Goal: Transaction & Acquisition: Purchase product/service

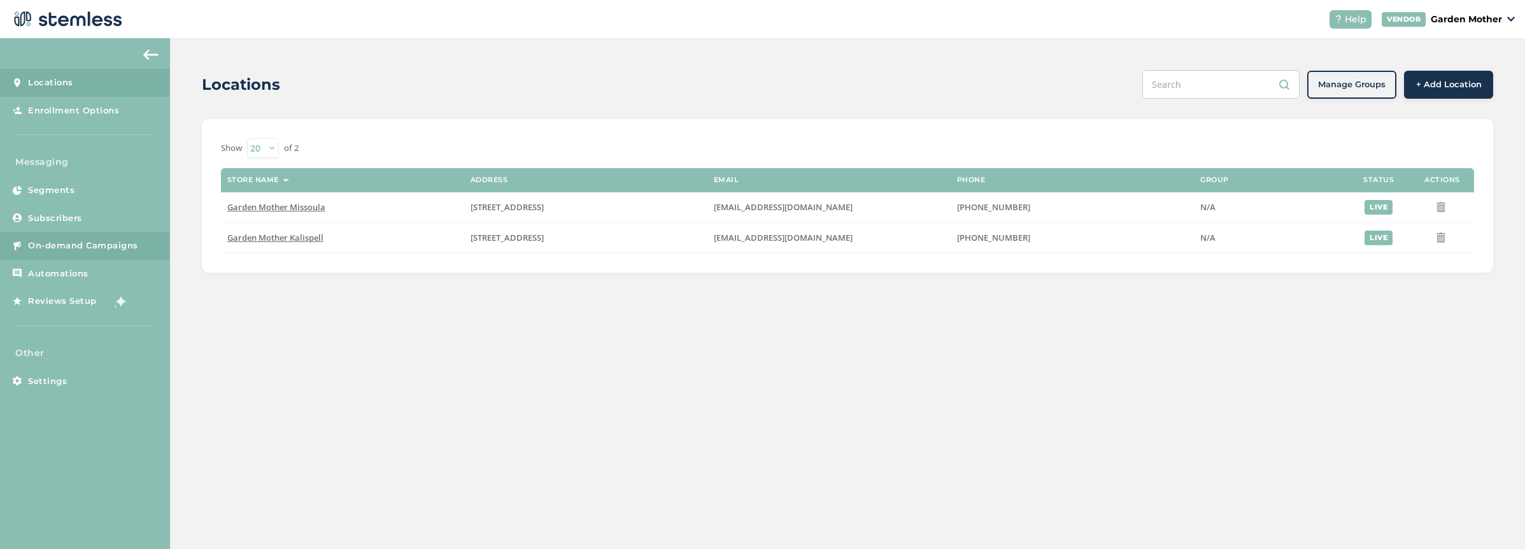
click at [66, 237] on link "On-demand Campaigns" at bounding box center [85, 246] width 170 height 28
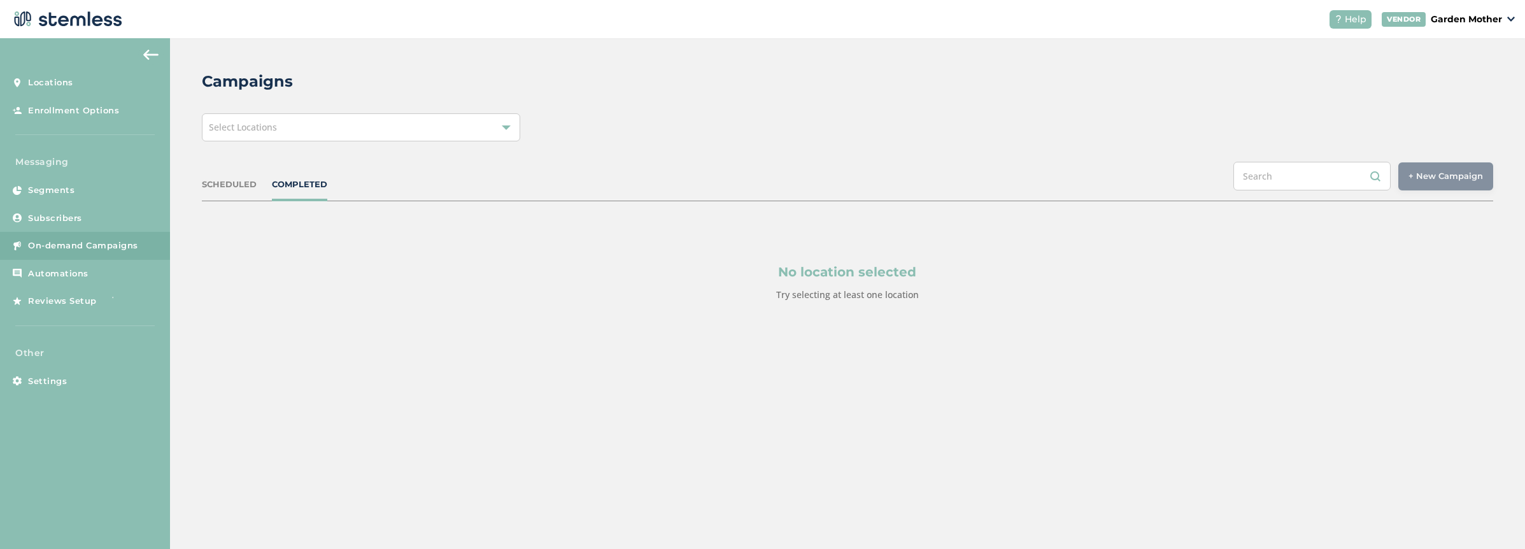
click at [336, 126] on div "Select Locations" at bounding box center [361, 127] width 318 height 28
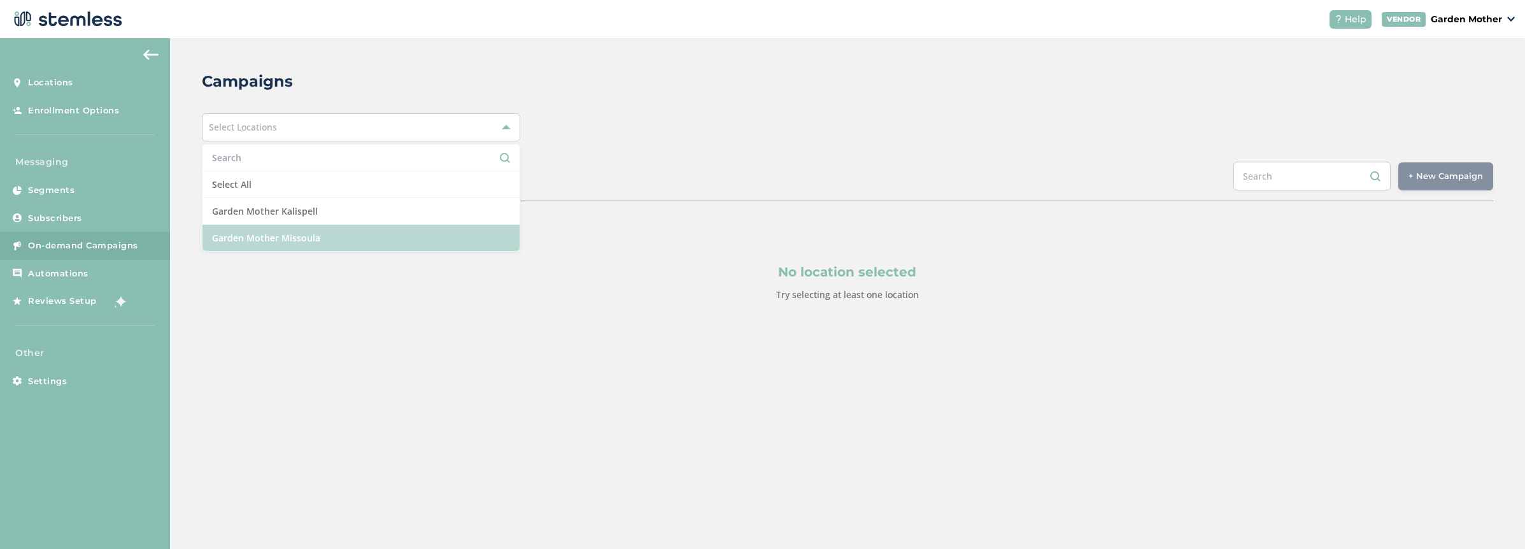
click at [291, 239] on li "Garden Mother Missoula" at bounding box center [360, 238] width 317 height 26
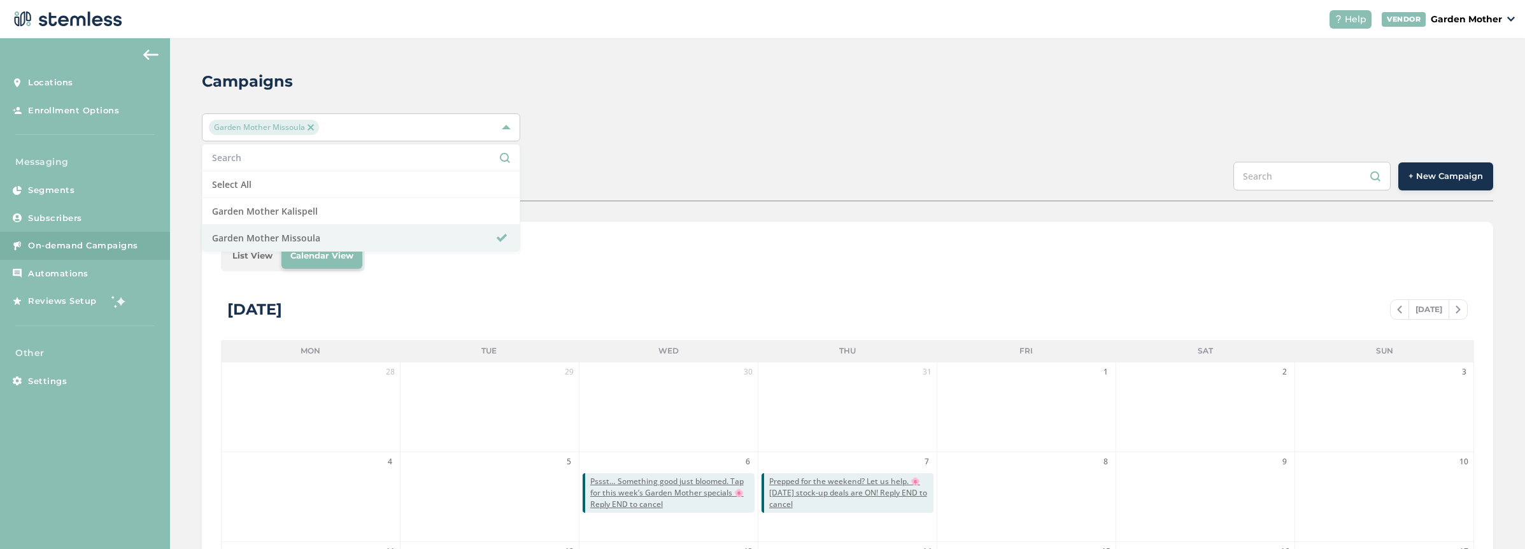
click at [634, 167] on div "SCHEDULED COMPLETED + New Campaign" at bounding box center [847, 181] width 1291 height 39
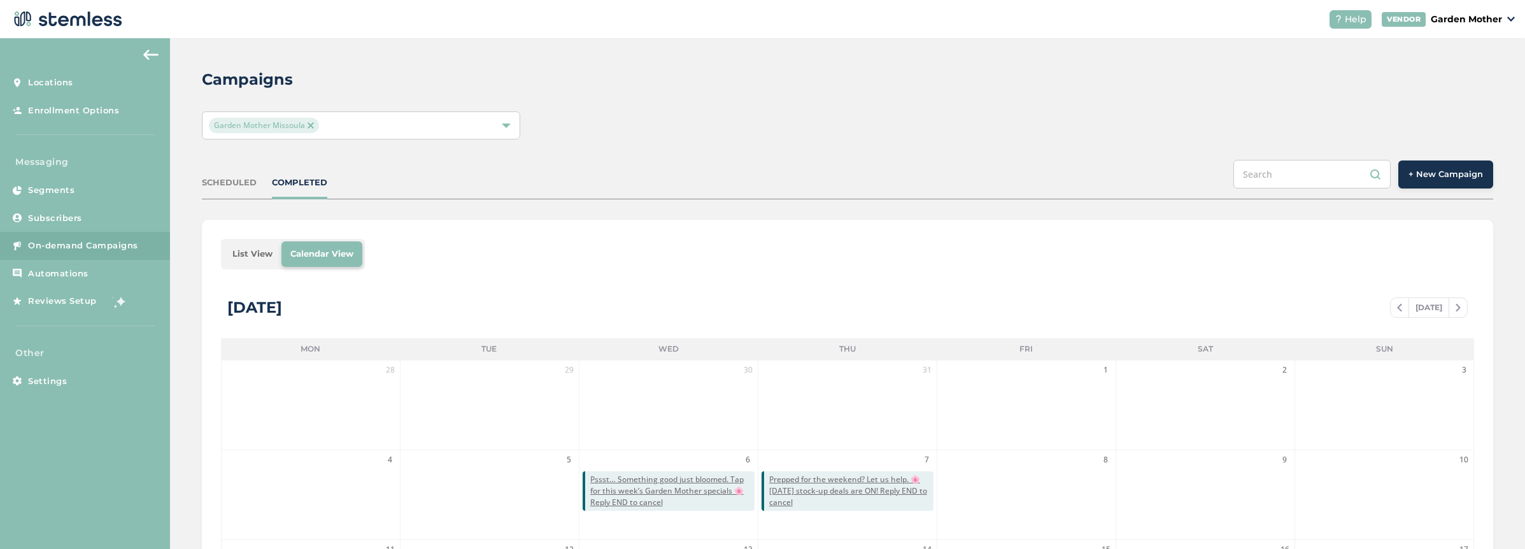
scroll to position [3, 0]
click at [1468, 185] on button "+ New Campaign" at bounding box center [1445, 174] width 95 height 28
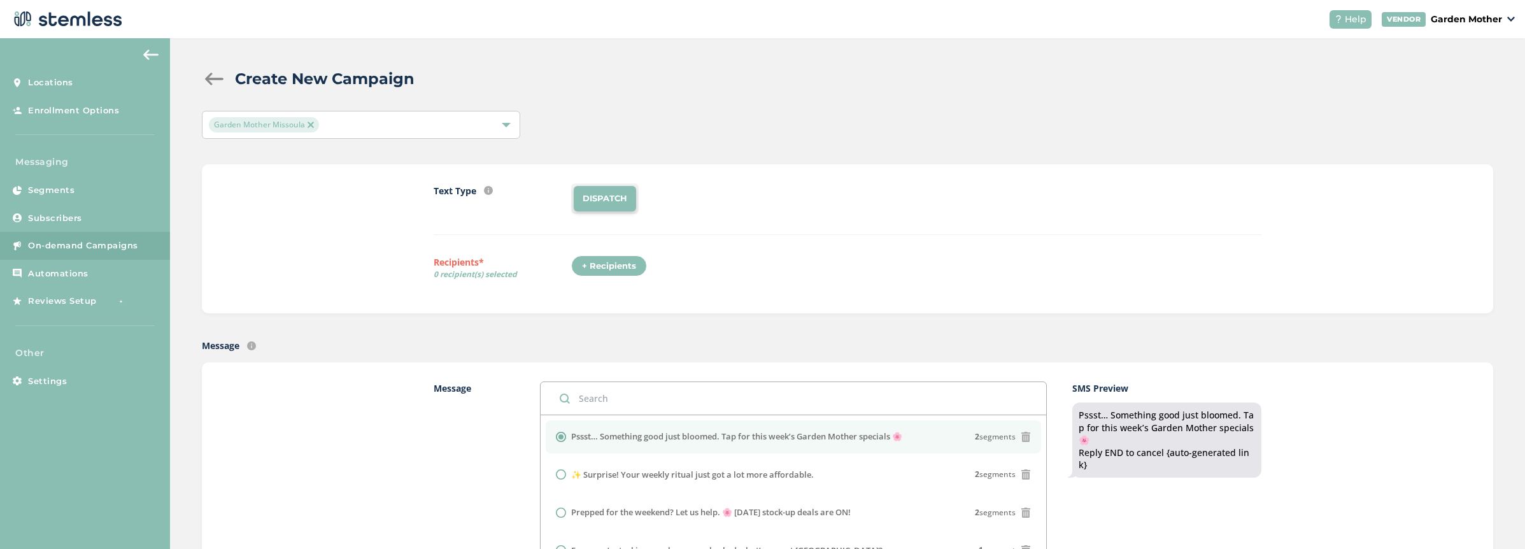
click at [593, 268] on div "+ Recipients" at bounding box center [609, 266] width 76 height 22
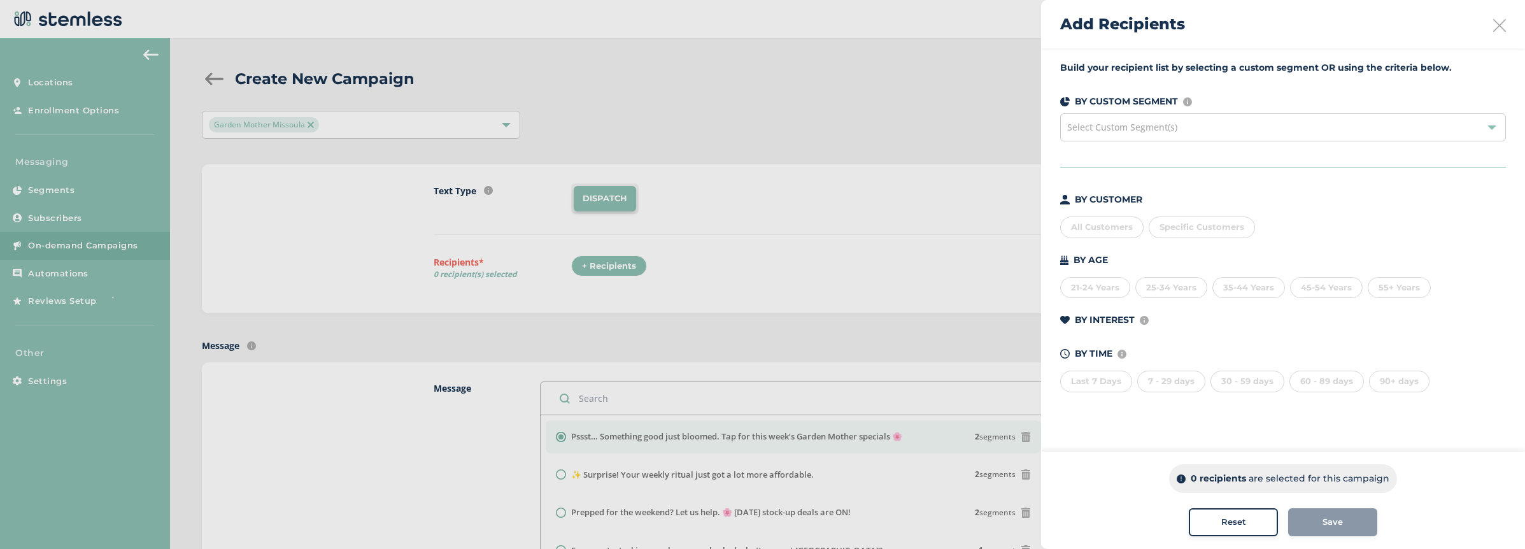
click at [1097, 226] on div "All Customers" at bounding box center [1101, 227] width 83 height 22
click at [1341, 518] on span "Save" at bounding box center [1333, 522] width 20 height 13
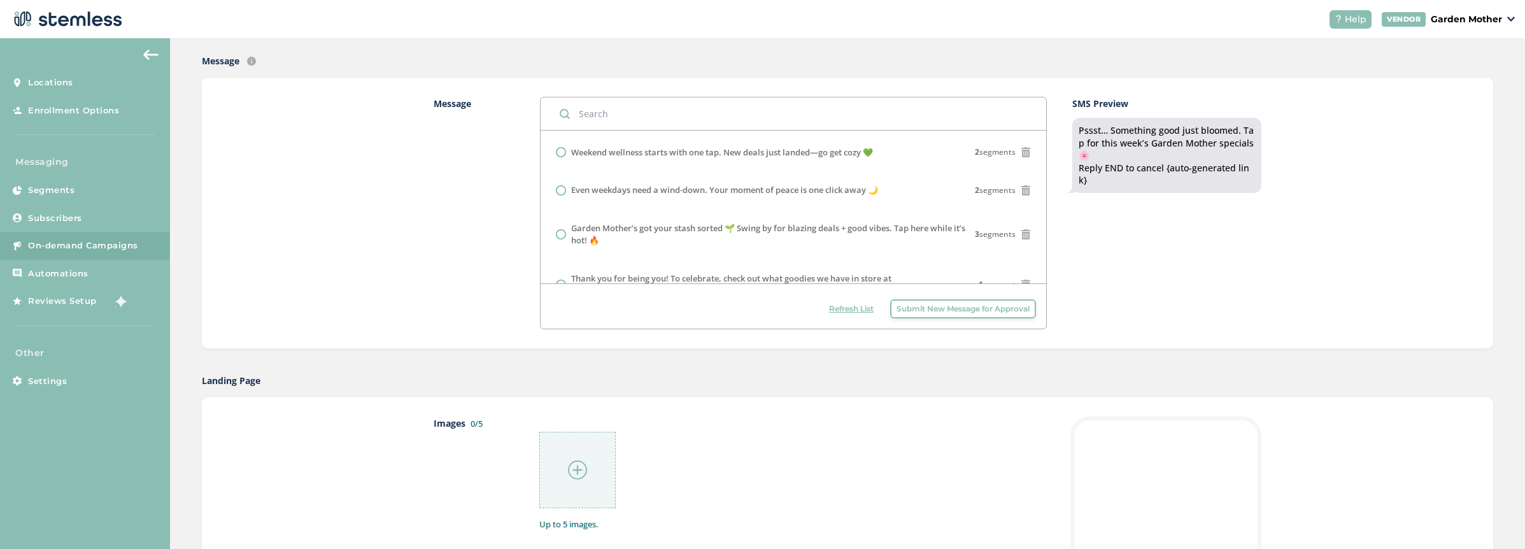
scroll to position [178, 0]
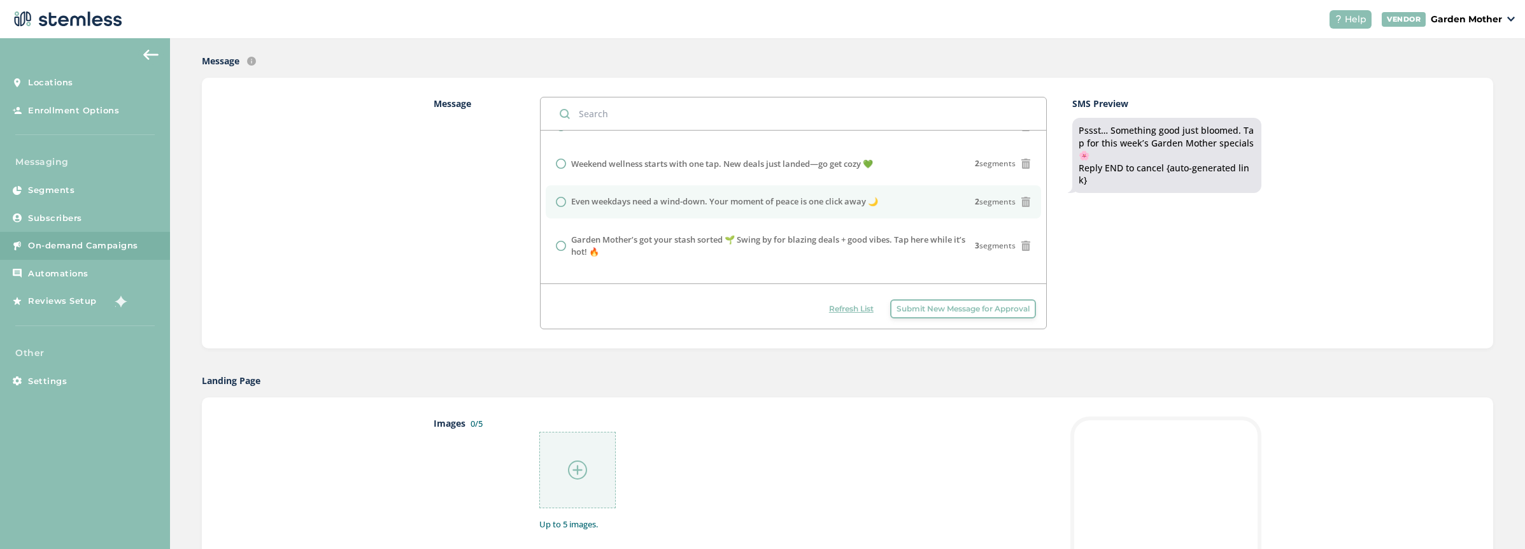
click at [605, 202] on label "Even weekdays need a wind-down. Your moment of peace is one click away 🌙" at bounding box center [724, 201] width 307 height 13
radio input "false"
radio input "true"
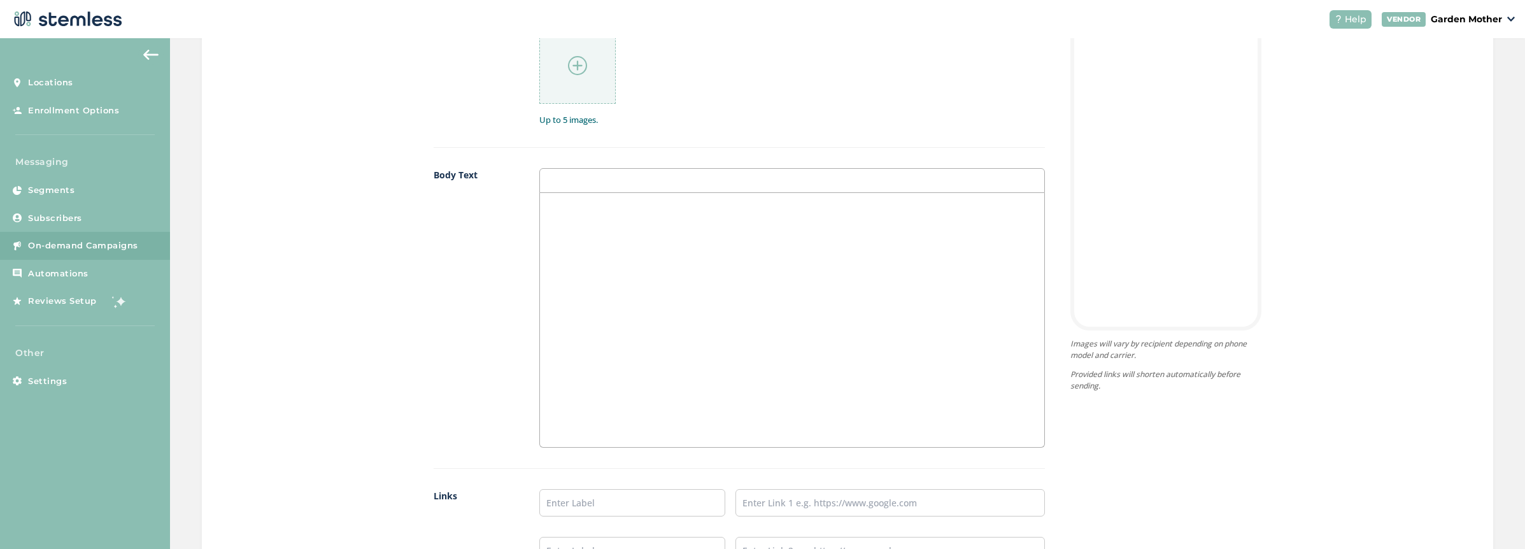
scroll to position [692, 0]
click at [572, 81] on div at bounding box center [577, 65] width 76 height 76
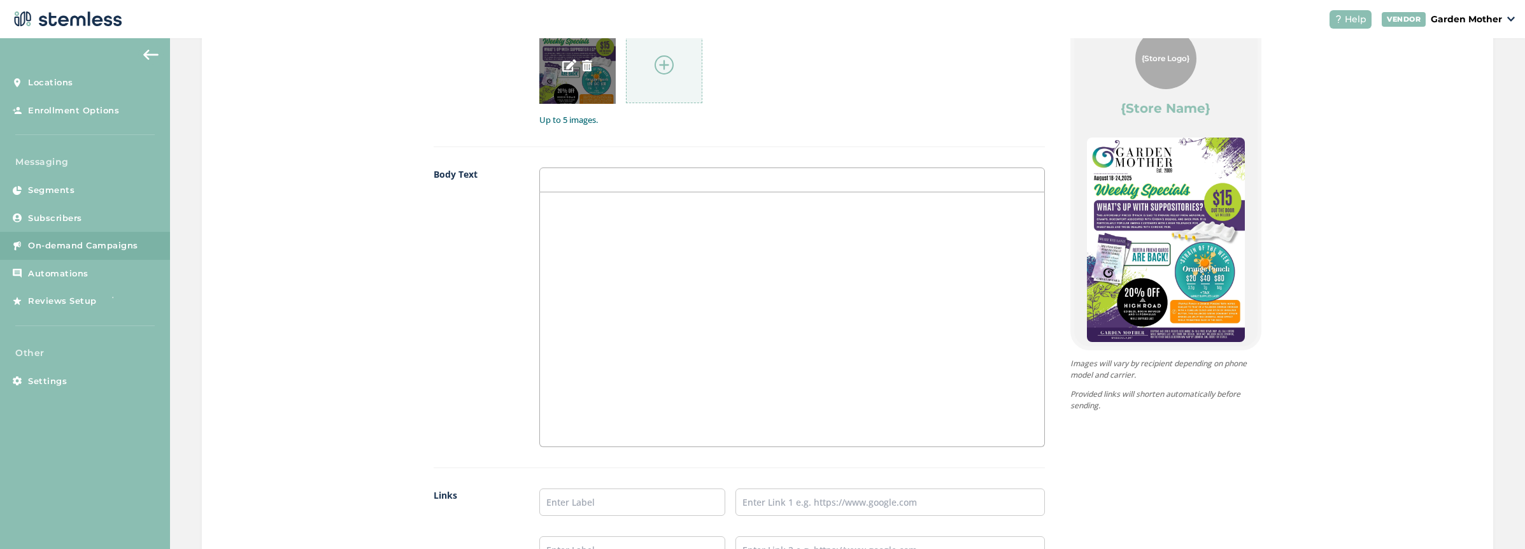
click at [582, 69] on img at bounding box center [586, 65] width 11 height 11
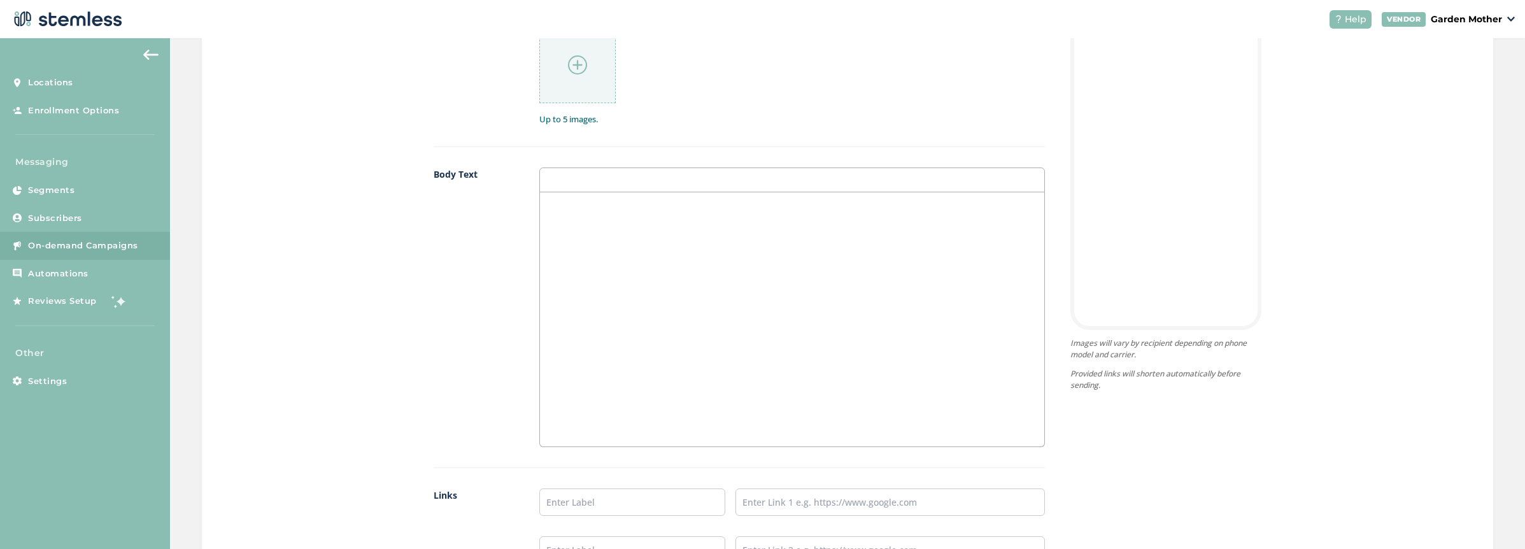
click at [576, 71] on img at bounding box center [577, 64] width 19 height 19
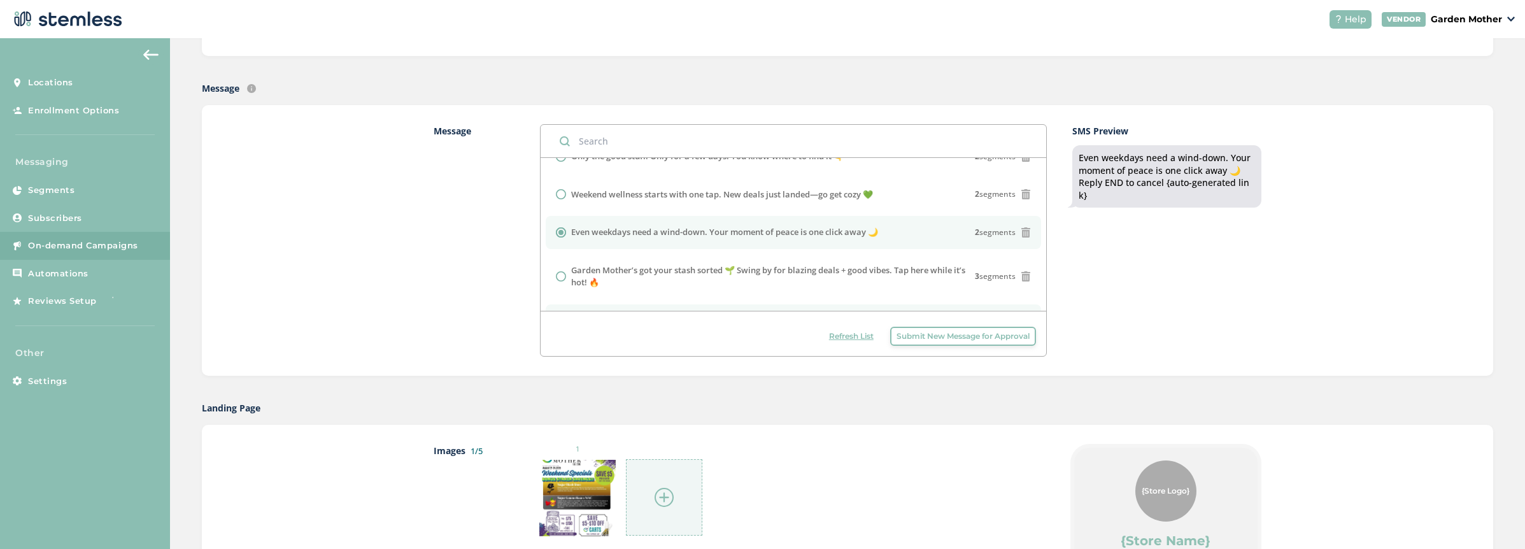
scroll to position [0, 0]
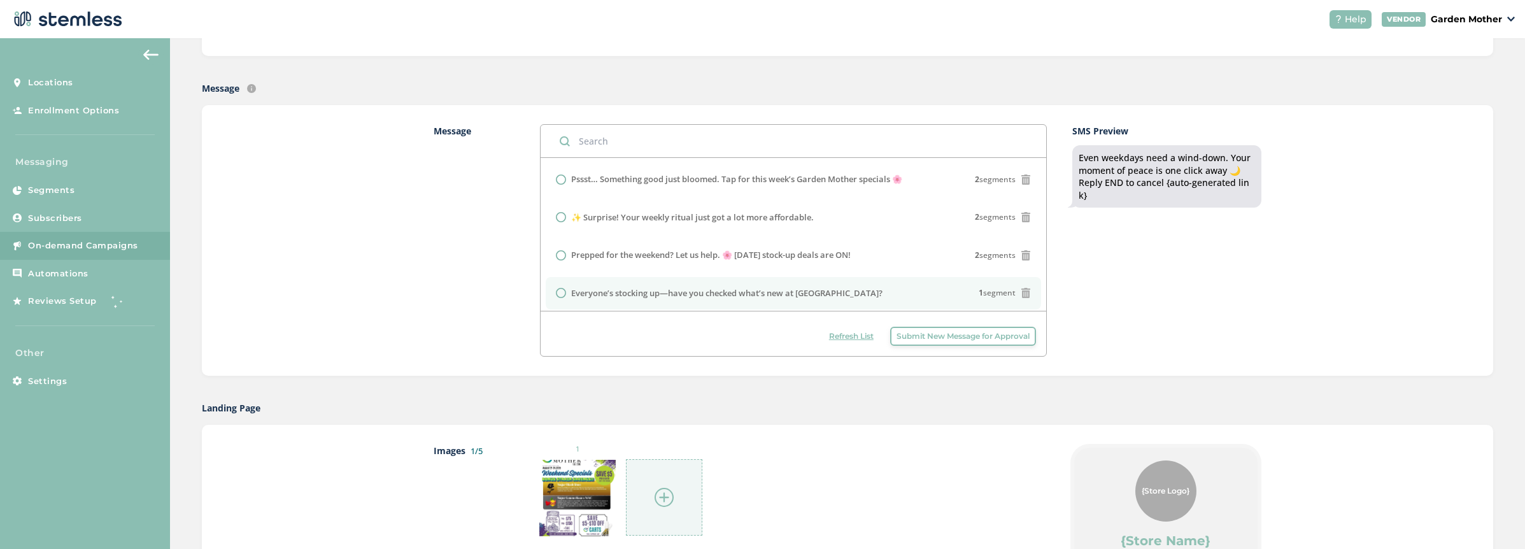
click at [643, 291] on label "Everyone’s stocking up—have you checked what’s new at [GEOGRAPHIC_DATA]?" at bounding box center [726, 293] width 311 height 13
radio input "true"
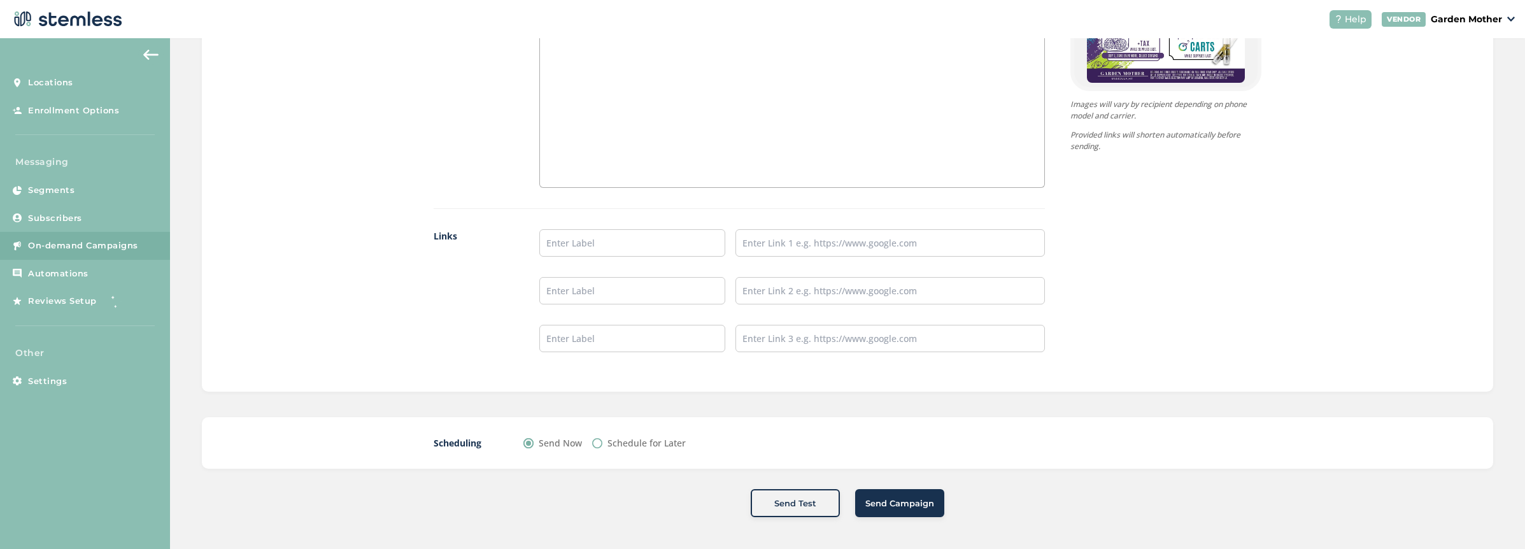
scroll to position [949, 0]
click at [599, 441] on div "Schedule for Later" at bounding box center [639, 445] width 94 height 13
click at [597, 444] on input "Schedule for Later" at bounding box center [597, 446] width 10 height 10
radio input "true"
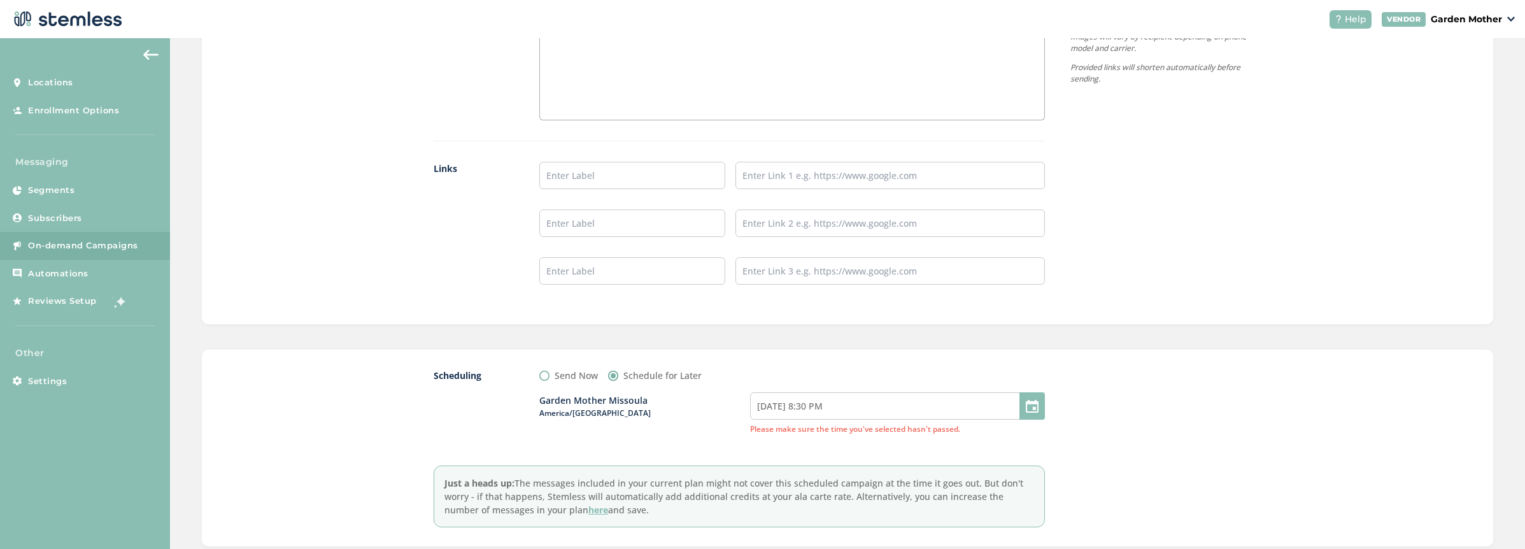
scroll to position [1042, 0]
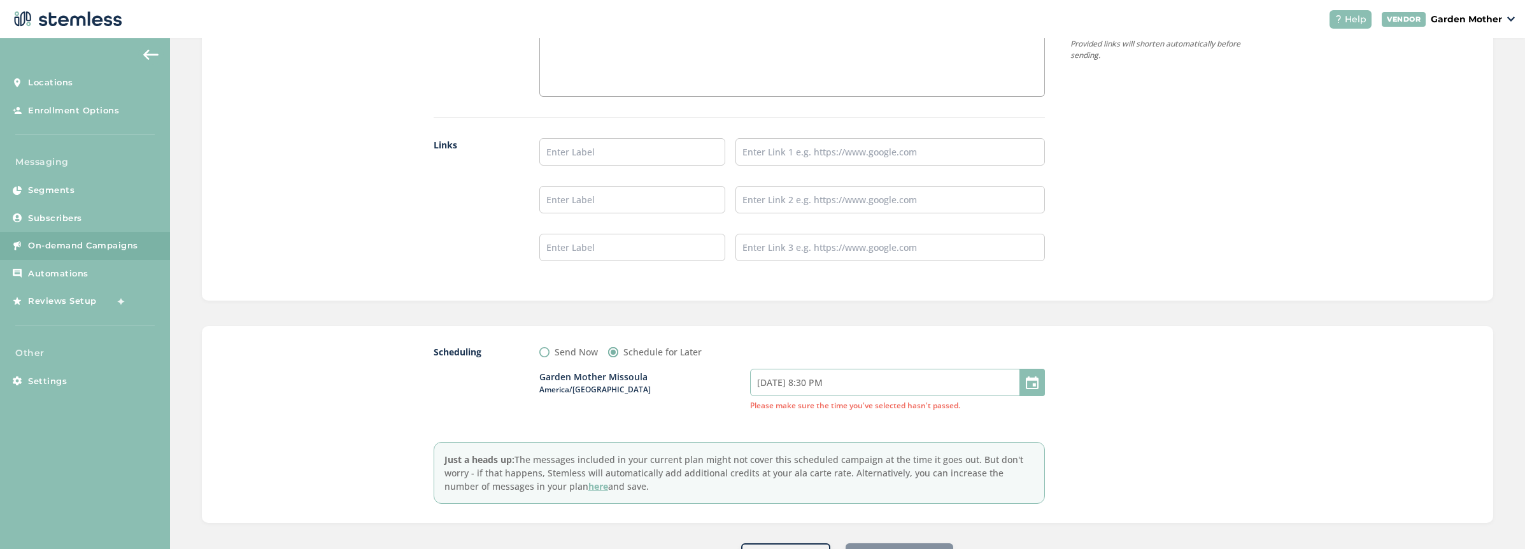
click at [771, 385] on input "[DATE] 8:30 PM" at bounding box center [897, 382] width 295 height 27
select select "20"
select select "30"
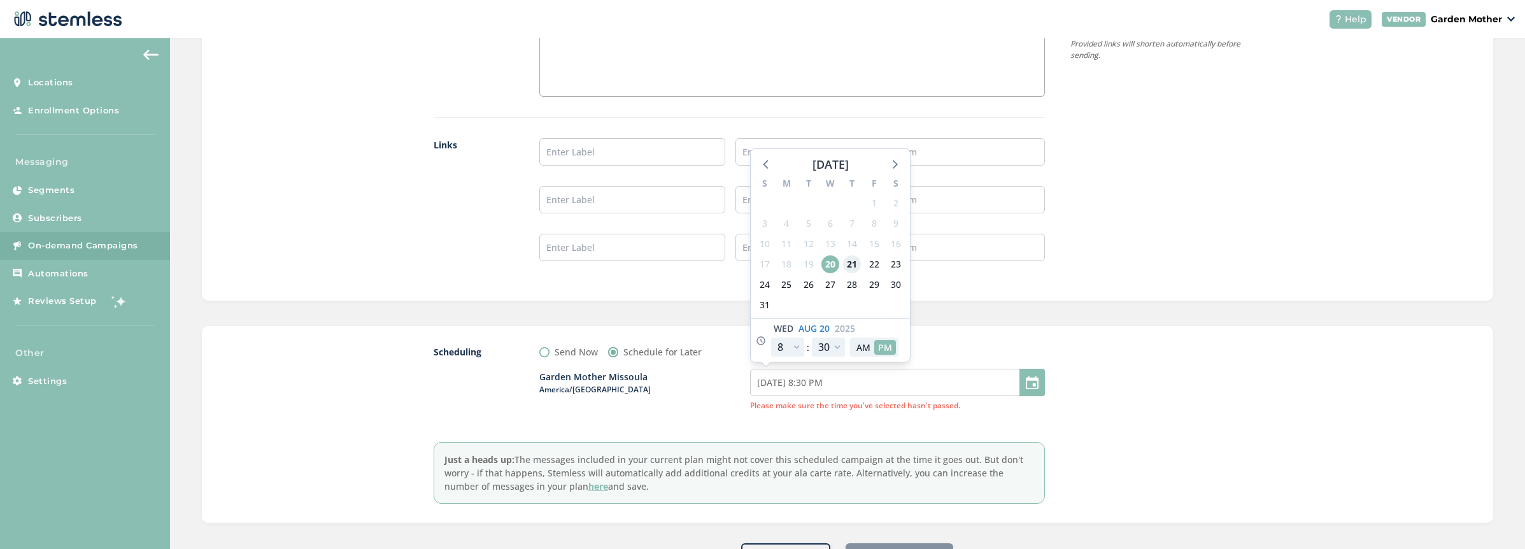
click at [848, 262] on span "21" at bounding box center [852, 264] width 18 height 18
type input "[DATE] 8:30 PM"
click at [794, 348] on select "12 1 2 3 4 5 6 7 8 9 10 11" at bounding box center [787, 346] width 33 height 19
select select "21"
type input "[DATE] 9:30 PM"
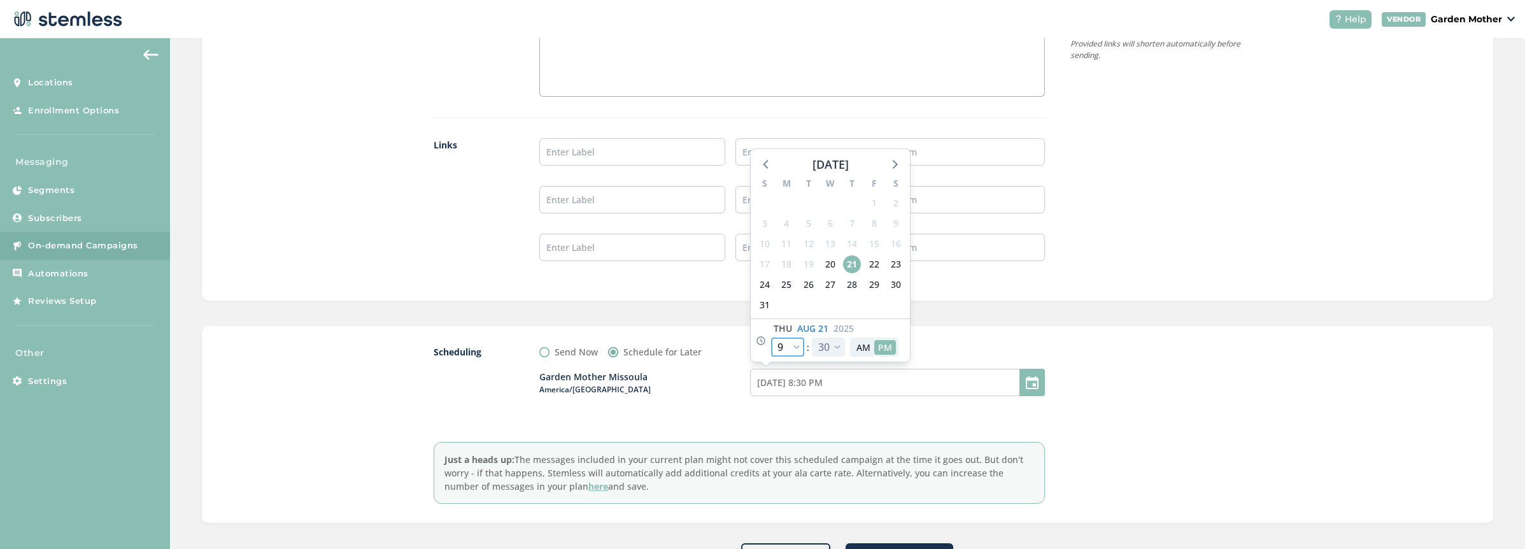
select select "21"
click at [827, 353] on select "00 05 10 15 20 25 30 35 40 45 50 55" at bounding box center [828, 346] width 33 height 19
select select "0"
type input "[DATE] 9:00 PM"
select select "0"
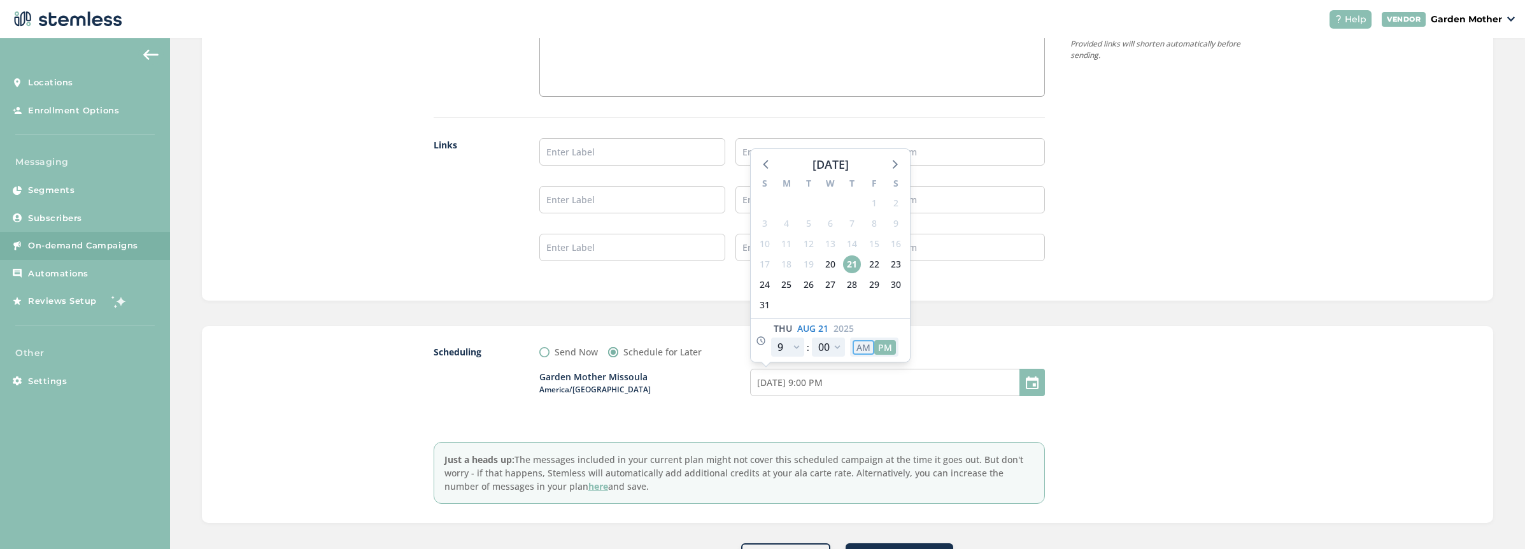
click at [861, 346] on button "AM" at bounding box center [864, 347] width 22 height 15
type input "[DATE] 9:00 AM"
select select "9"
click at [932, 411] on div "Garden Mother Missoula America/[GEOGRAPHIC_DATA] [DATE] 9:00 AM [DATE] S M T W …" at bounding box center [791, 389] width 505 height 63
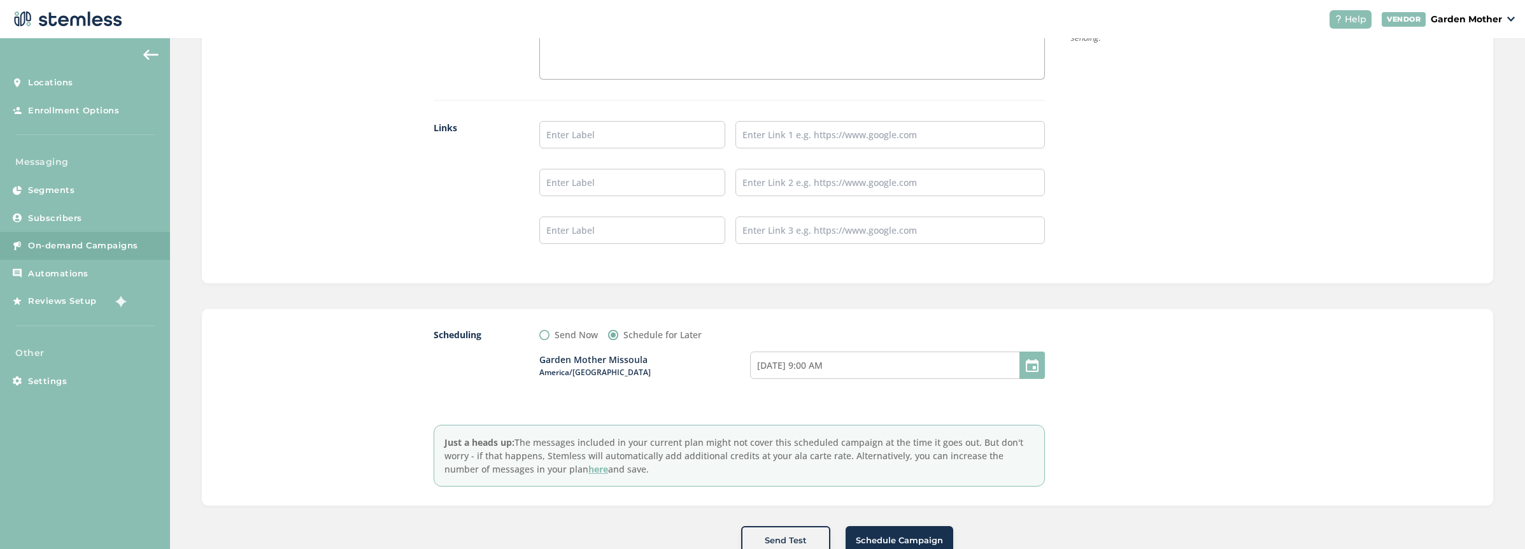
scroll to position [1096, 0]
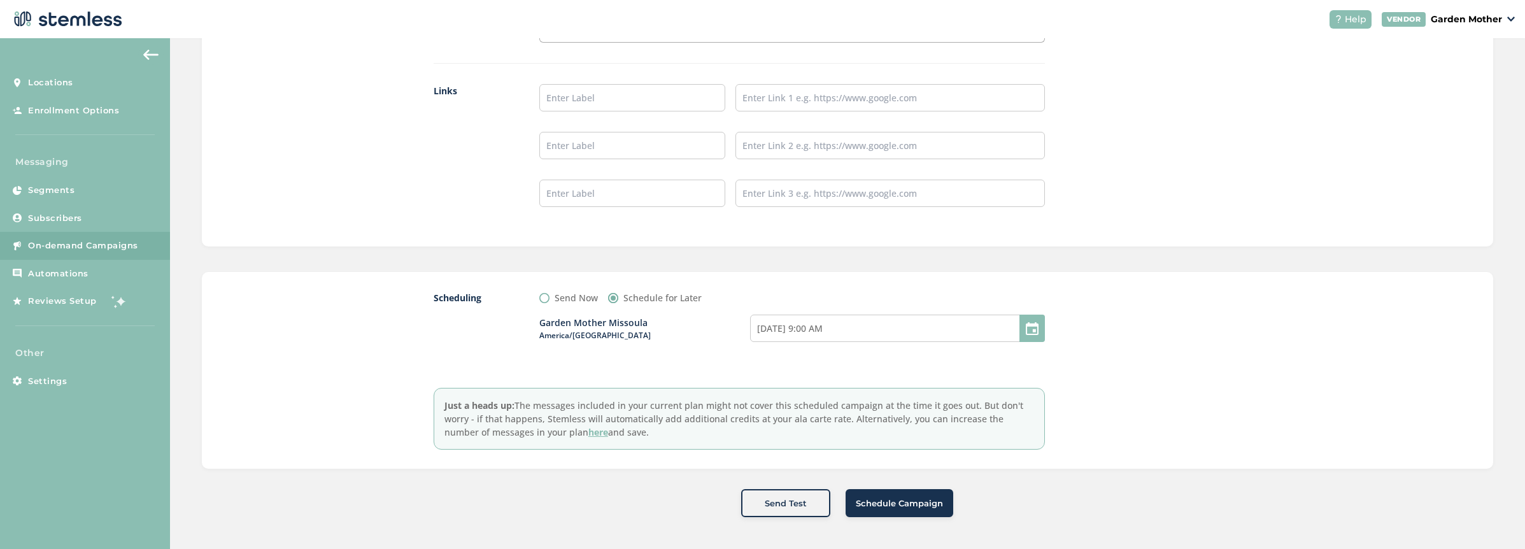
click at [888, 499] on span "Schedule Campaign" at bounding box center [899, 503] width 87 height 13
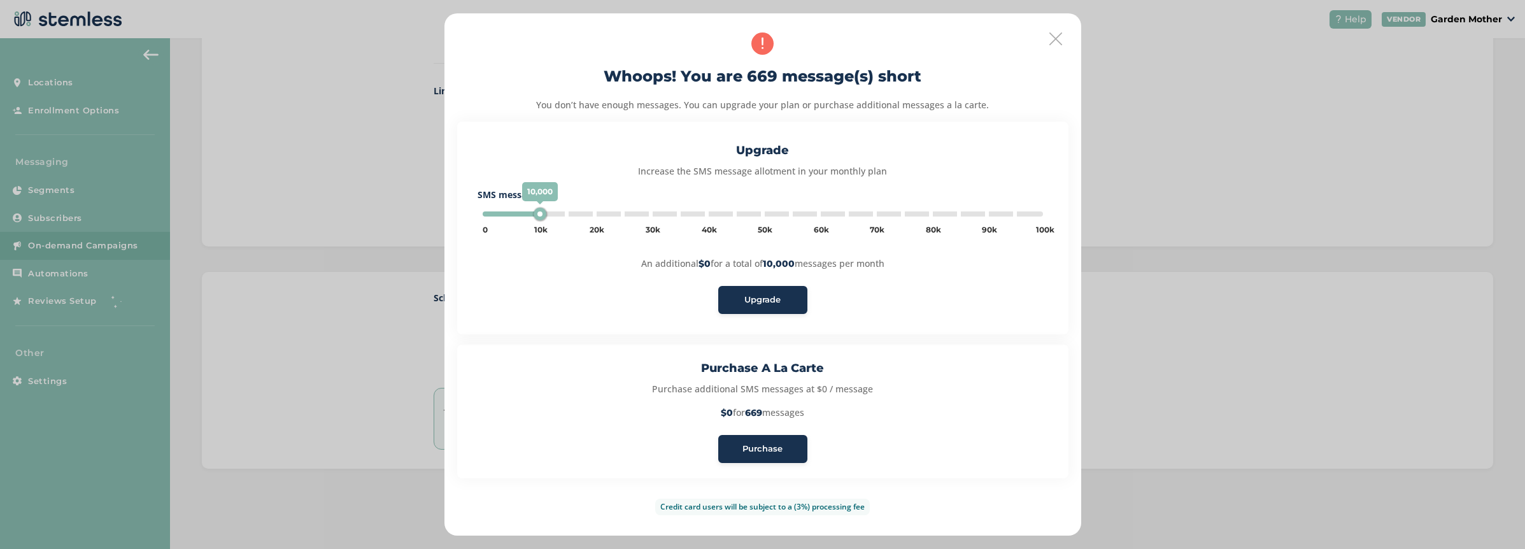
type input "5000"
click at [756, 458] on button "Purchase" at bounding box center [762, 449] width 89 height 28
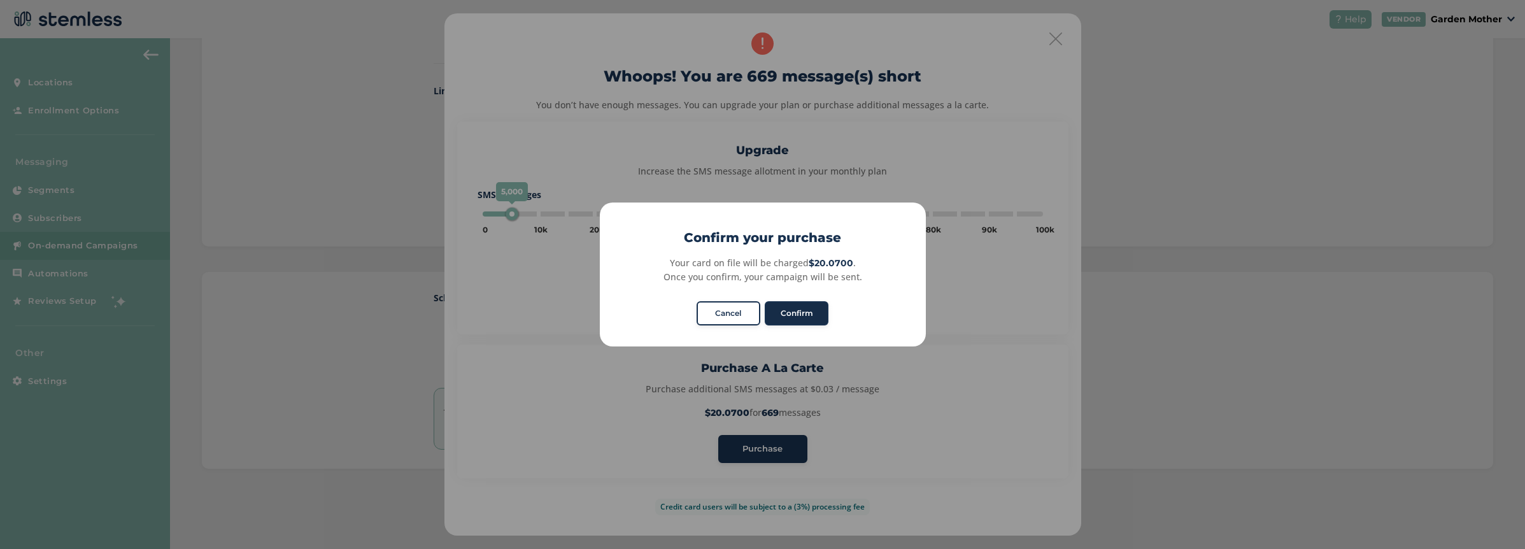
click at [810, 322] on button "Confirm" at bounding box center [797, 313] width 64 height 24
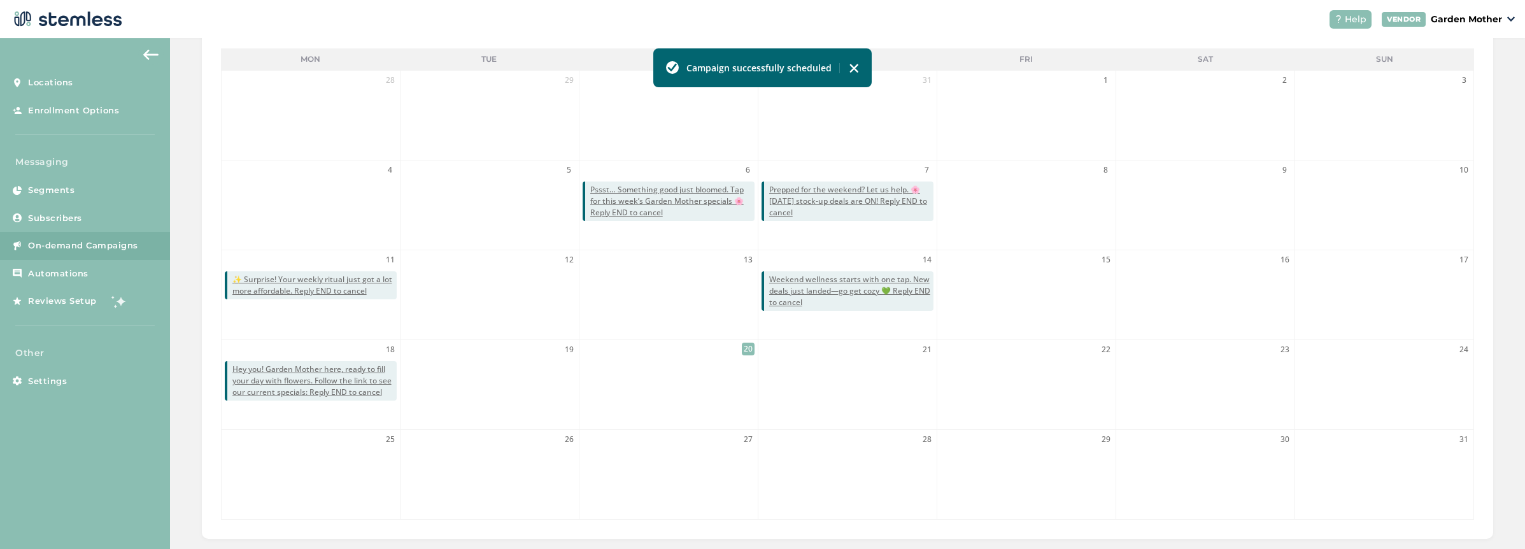
scroll to position [89, 0]
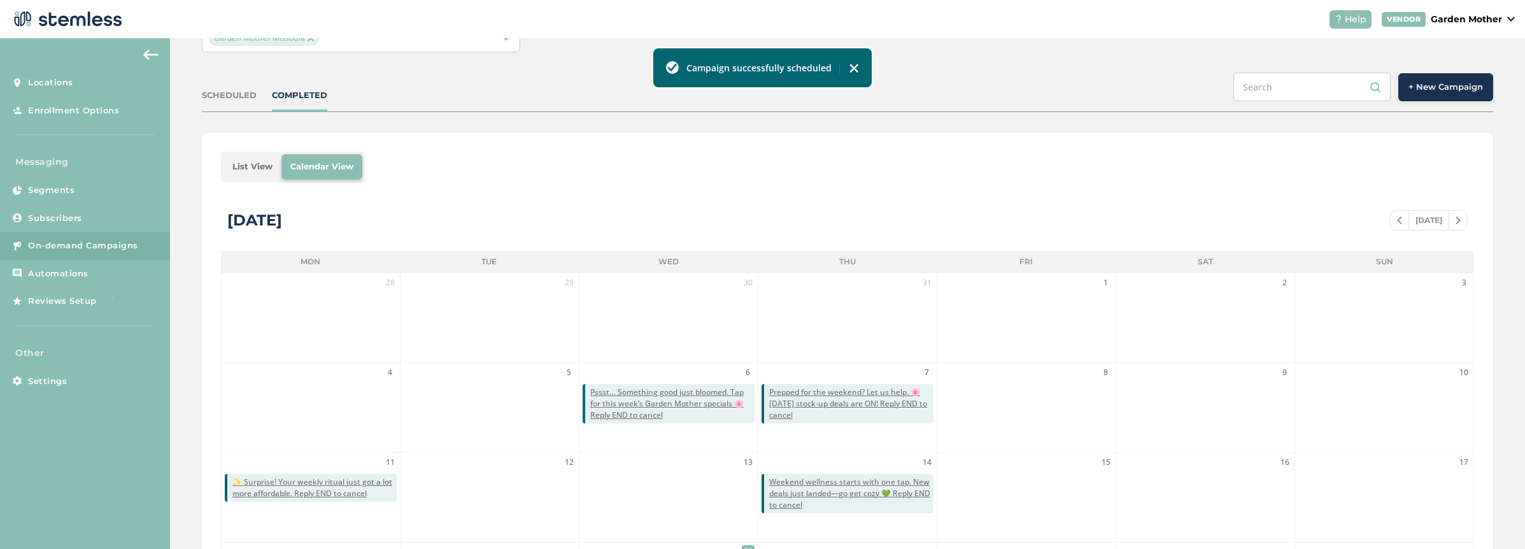
click at [240, 106] on div "SCHEDULED COMPLETED + New Campaign" at bounding box center [847, 92] width 1291 height 39
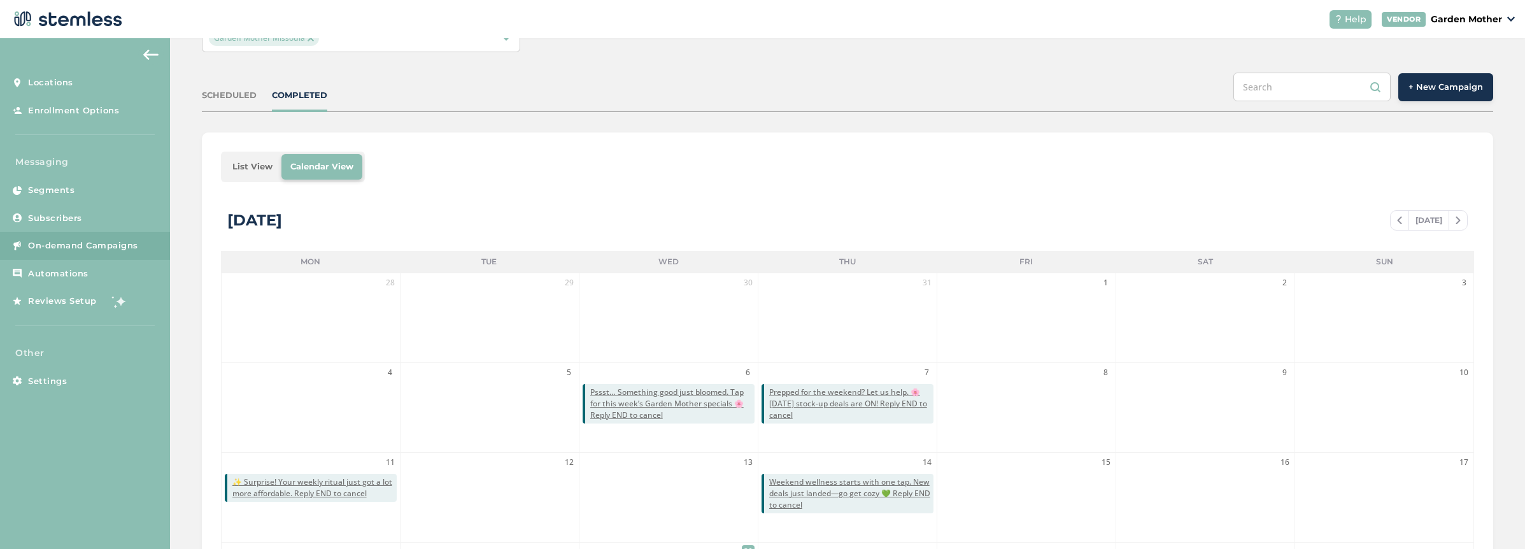
click at [235, 94] on div "SCHEDULED" at bounding box center [229, 95] width 55 height 13
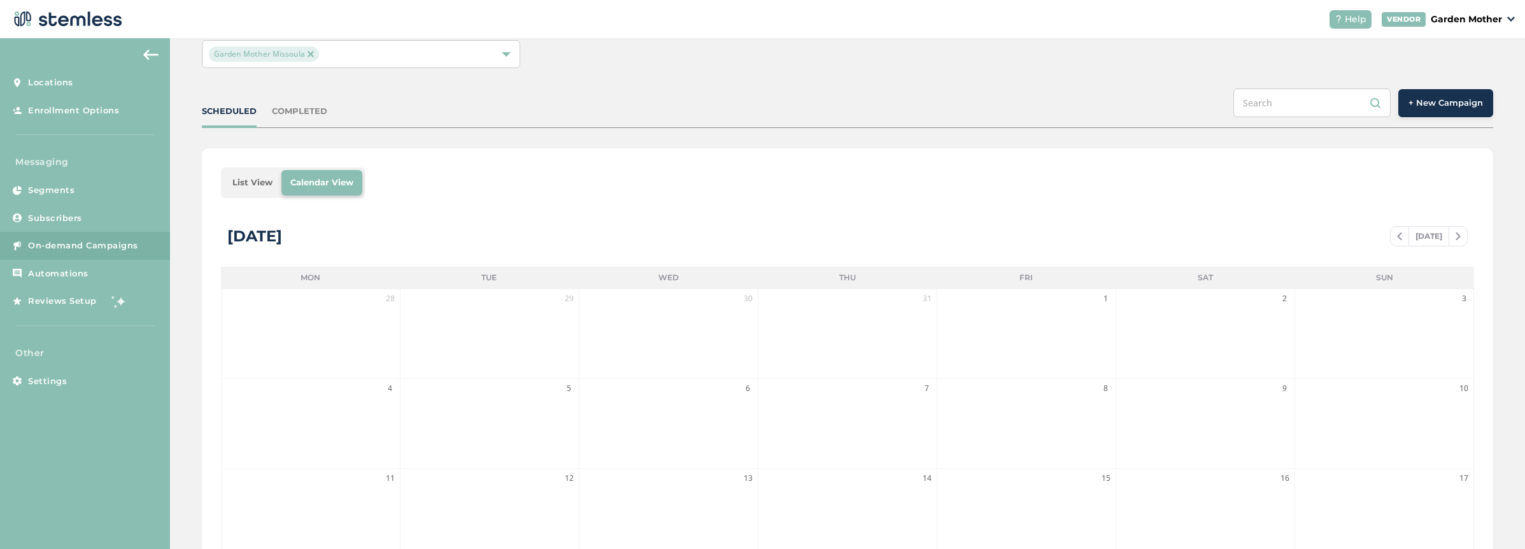
scroll to position [0, 0]
